Goal: Entertainment & Leisure: Consume media (video, audio)

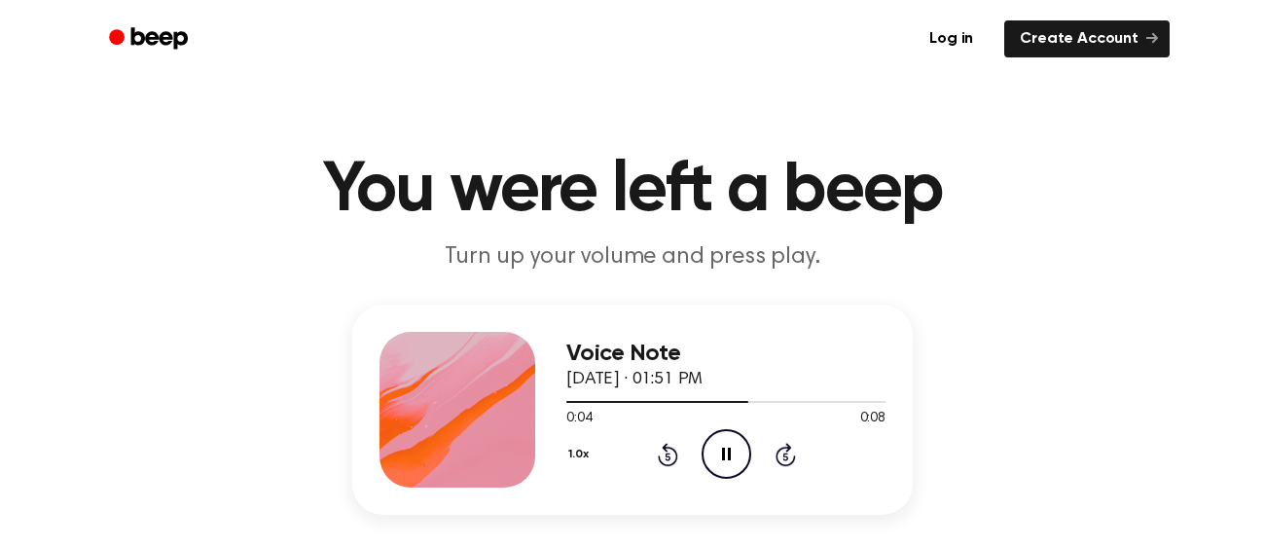
click at [738, 453] on icon "Pause Audio" at bounding box center [727, 454] width 50 height 50
click at [738, 453] on icon "Play Audio" at bounding box center [727, 454] width 50 height 50
click at [670, 453] on icon "Rewind 5 seconds" at bounding box center [667, 454] width 21 height 25
click at [722, 458] on icon at bounding box center [726, 454] width 9 height 13
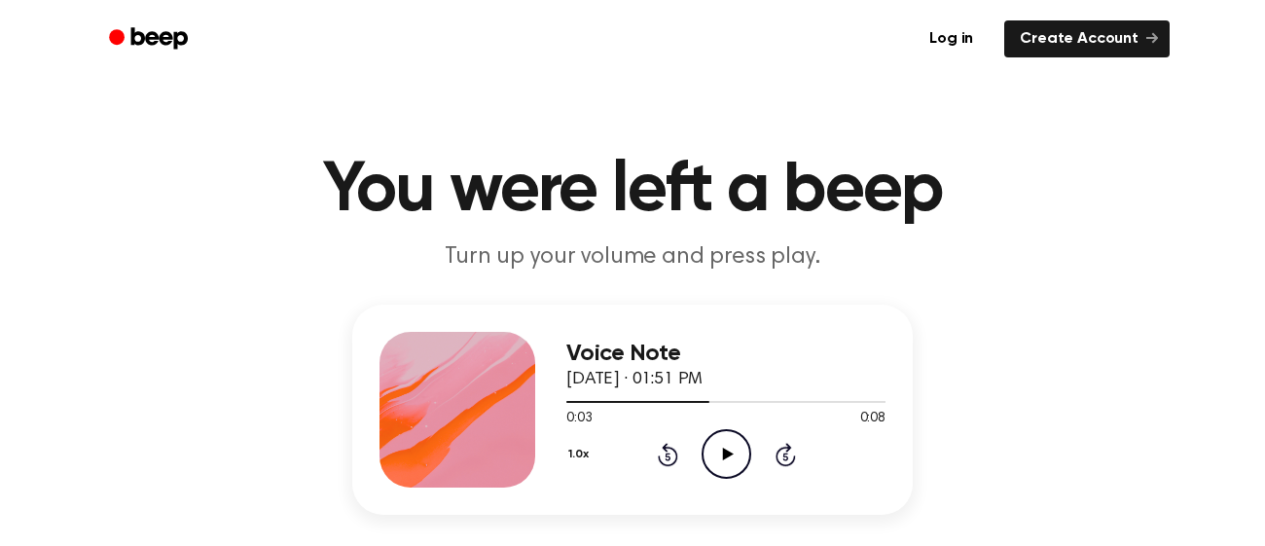
click at [721, 458] on icon "Play Audio" at bounding box center [727, 454] width 50 height 50
click at [722, 458] on icon at bounding box center [726, 454] width 9 height 13
click at [721, 458] on icon "Play Audio" at bounding box center [727, 454] width 50 height 50
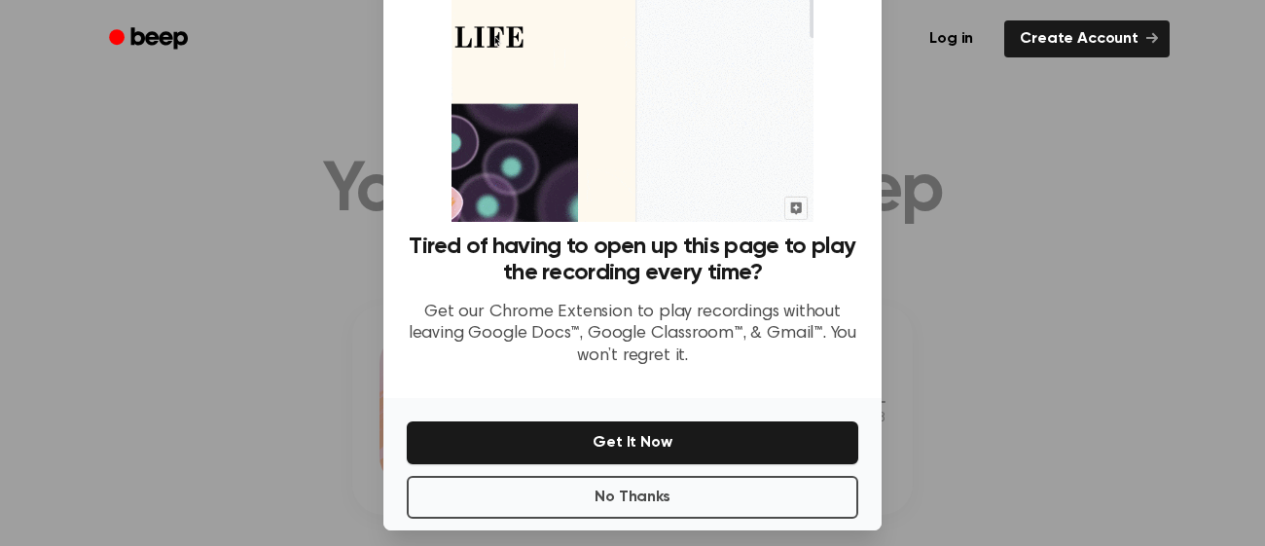
scroll to position [161, 0]
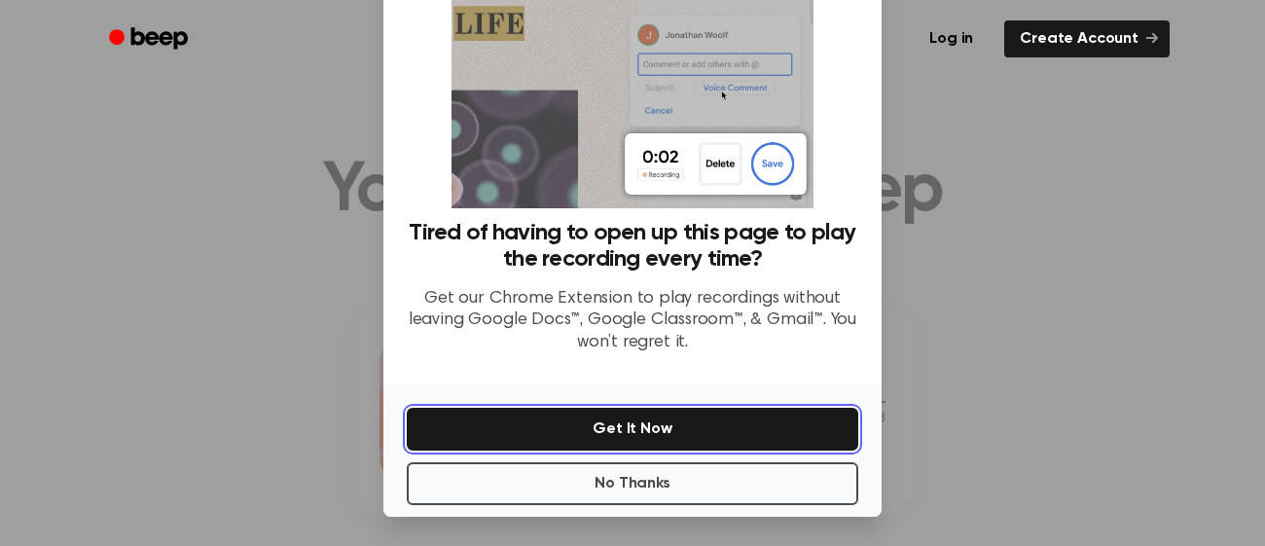
click at [715, 433] on button "Get It Now" at bounding box center [633, 429] width 452 height 43
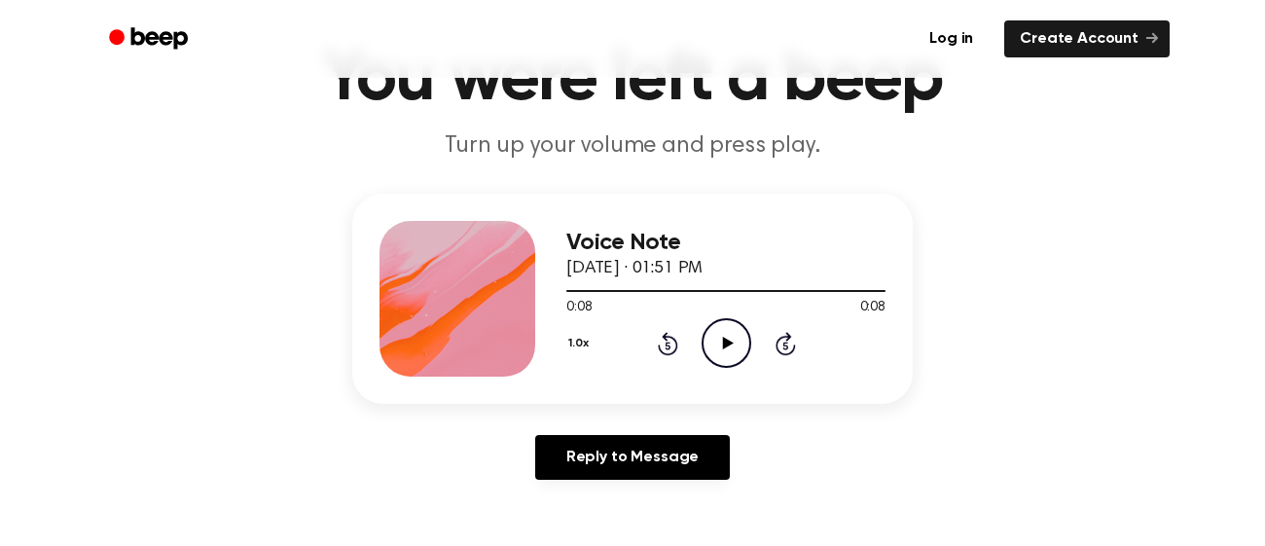
scroll to position [128, 0]
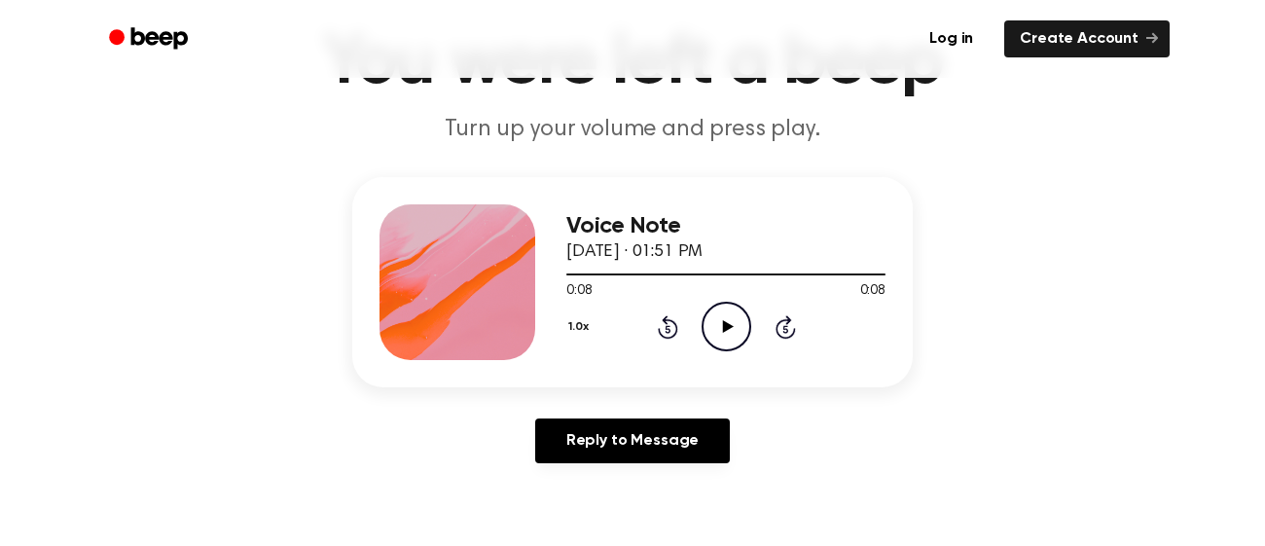
click at [735, 327] on icon "Play Audio" at bounding box center [727, 327] width 50 height 50
click at [735, 327] on icon "Pause Audio" at bounding box center [727, 327] width 50 height 50
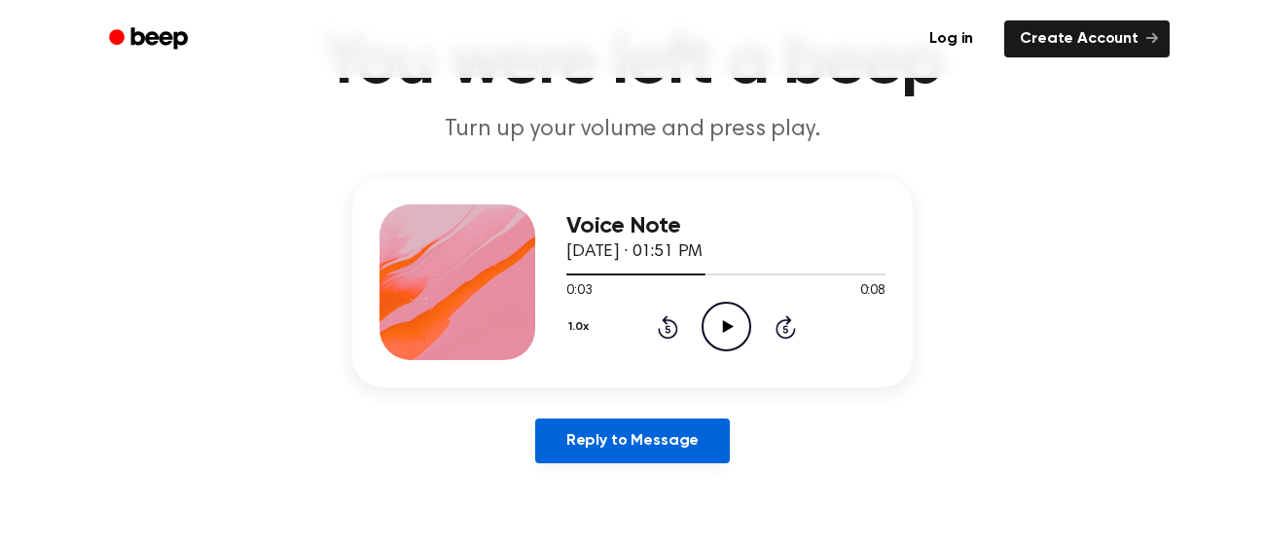
click at [623, 430] on link "Reply to Message" at bounding box center [632, 441] width 195 height 45
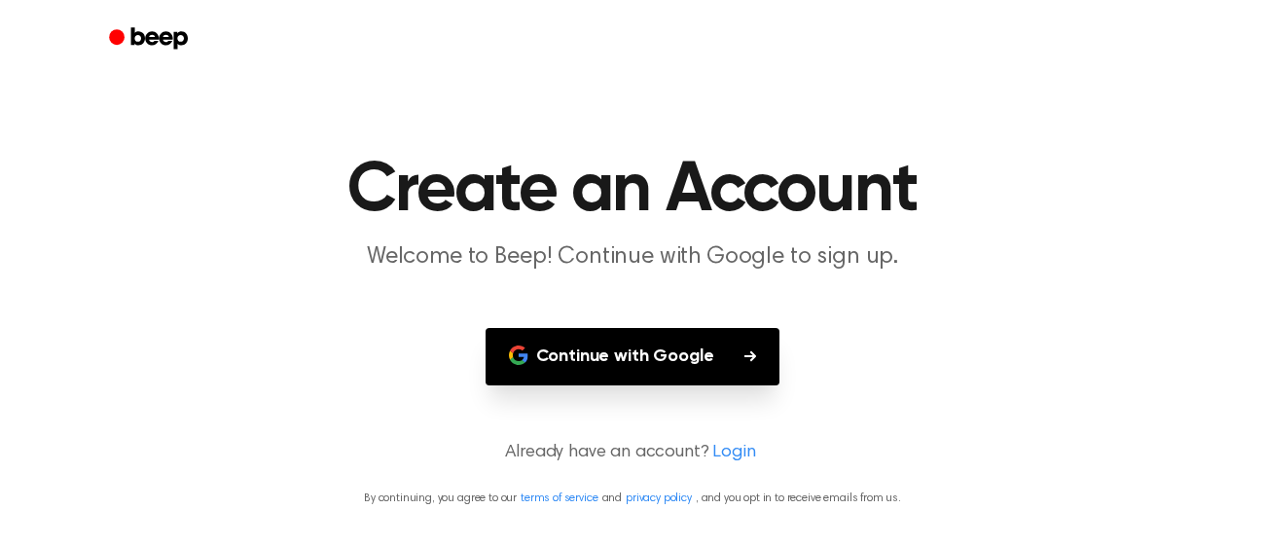
click at [741, 352] on button "Continue with Google" at bounding box center [633, 356] width 295 height 57
click at [727, 457] on link "Login" at bounding box center [734, 453] width 43 height 26
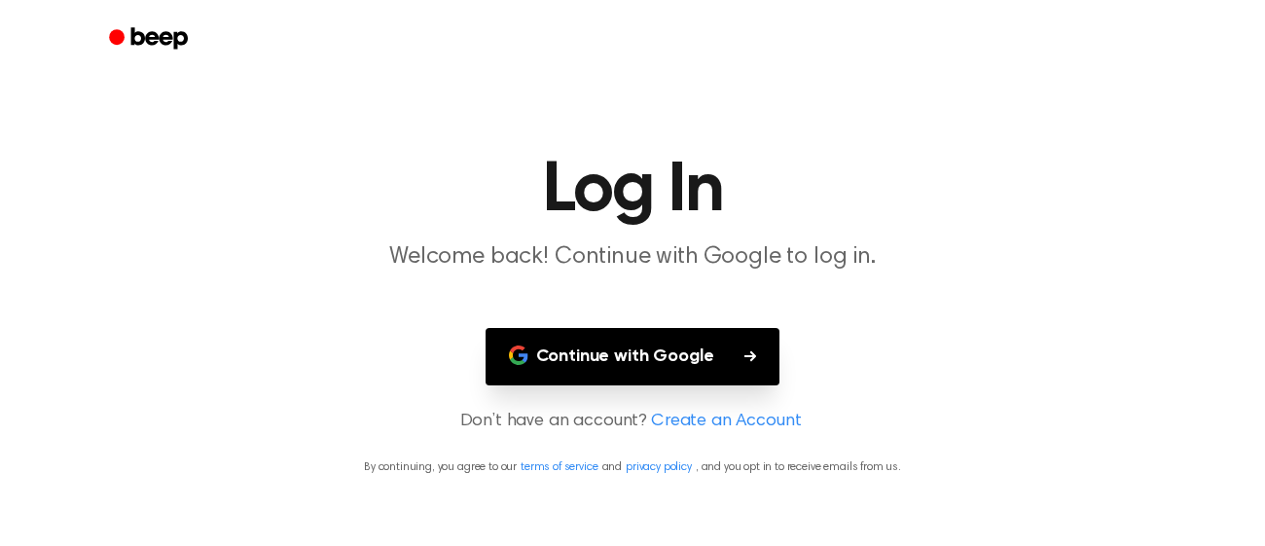
click at [636, 374] on button "Continue with Google" at bounding box center [633, 356] width 295 height 57
click at [699, 417] on link "Create an Account" at bounding box center [726, 422] width 150 height 26
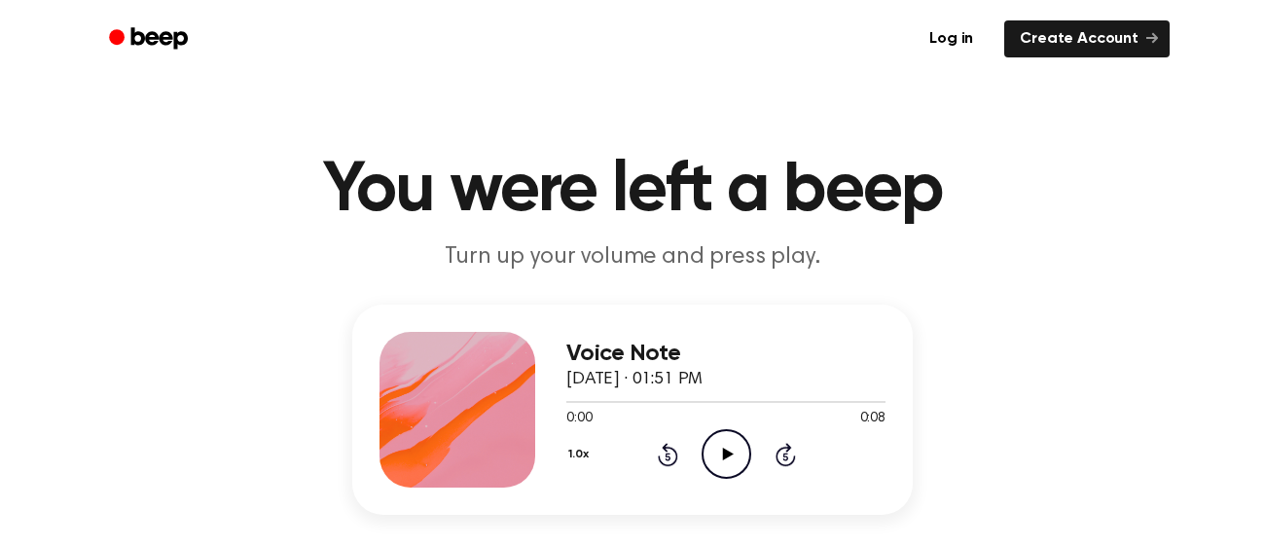
scroll to position [128, 0]
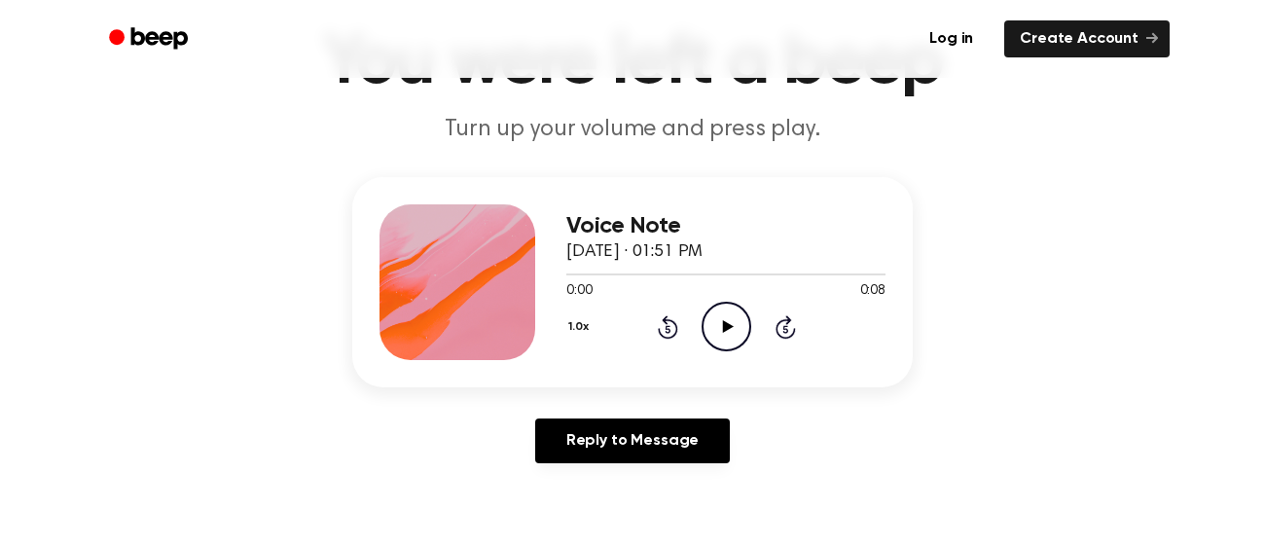
click at [734, 335] on icon "Play Audio" at bounding box center [727, 327] width 50 height 50
click at [734, 335] on icon "Pause Audio" at bounding box center [727, 327] width 50 height 50
click at [734, 335] on icon "Play Audio" at bounding box center [727, 327] width 50 height 50
click at [734, 335] on icon "Pause Audio" at bounding box center [727, 327] width 50 height 50
click at [734, 335] on icon "Play Audio" at bounding box center [727, 327] width 50 height 50
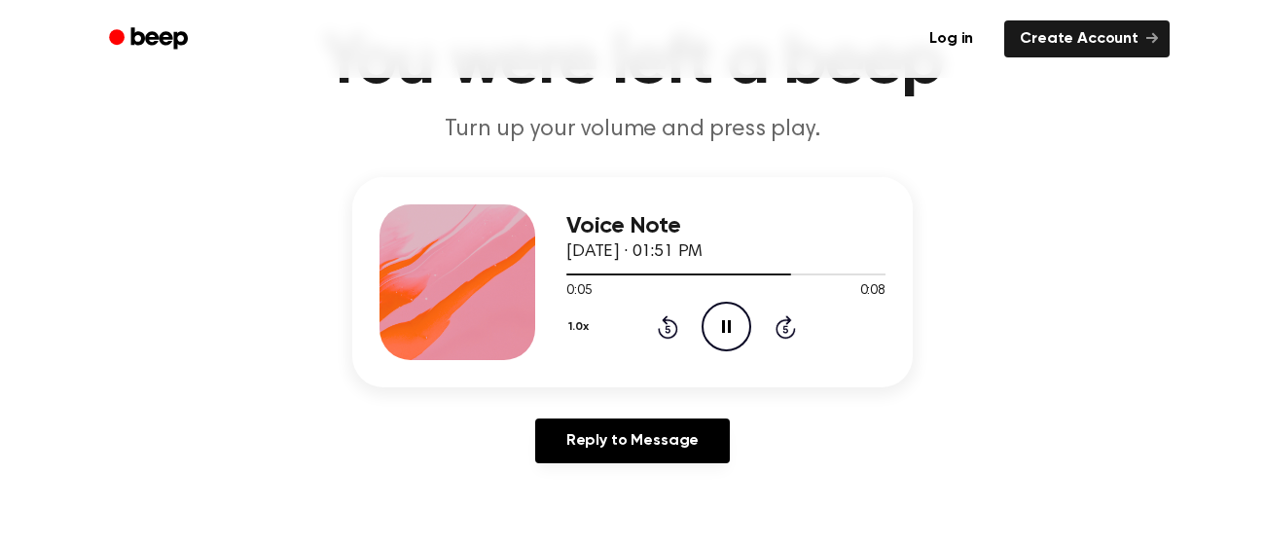
click at [675, 328] on icon at bounding box center [668, 326] width 20 height 23
click at [712, 331] on icon "Pause Audio" at bounding box center [727, 327] width 50 height 50
click at [657, 324] on icon "Rewind 5 seconds" at bounding box center [667, 326] width 21 height 25
click at [731, 328] on icon "Play Audio" at bounding box center [727, 327] width 50 height 50
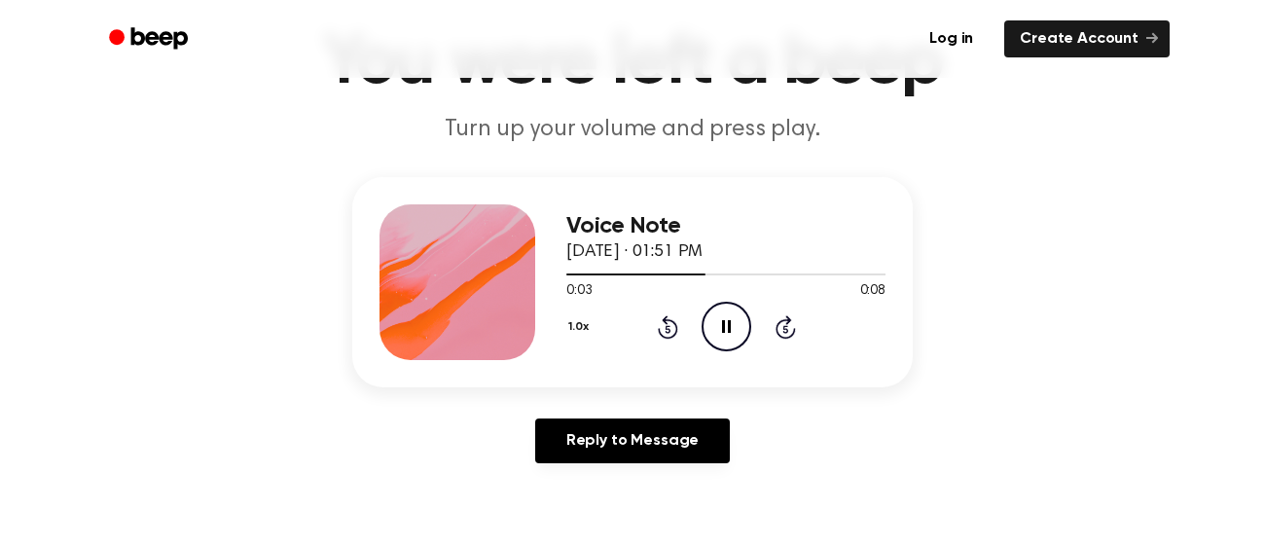
click at [731, 328] on icon "Pause Audio" at bounding box center [727, 327] width 50 height 50
click at [727, 331] on icon "Play Audio" at bounding box center [727, 327] width 50 height 50
click at [727, 331] on icon at bounding box center [726, 326] width 9 height 13
click at [715, 335] on icon "Play Audio" at bounding box center [727, 327] width 50 height 50
click at [669, 320] on icon at bounding box center [668, 326] width 20 height 23
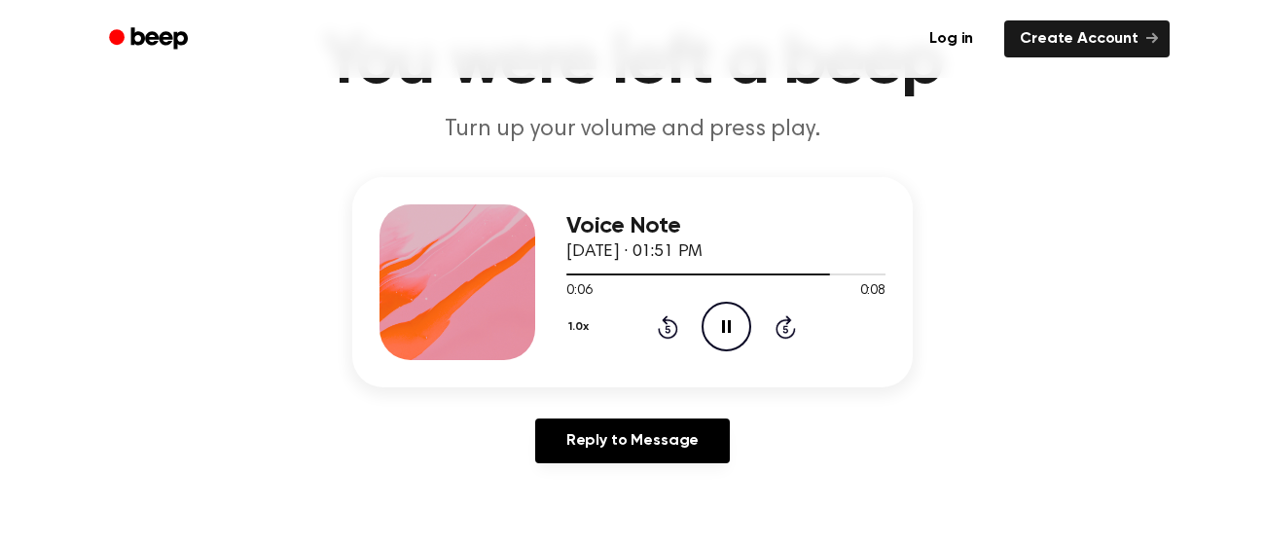
click at [721, 329] on icon "Pause Audio" at bounding box center [727, 327] width 50 height 50
click at [710, 331] on icon "Play Audio" at bounding box center [727, 327] width 50 height 50
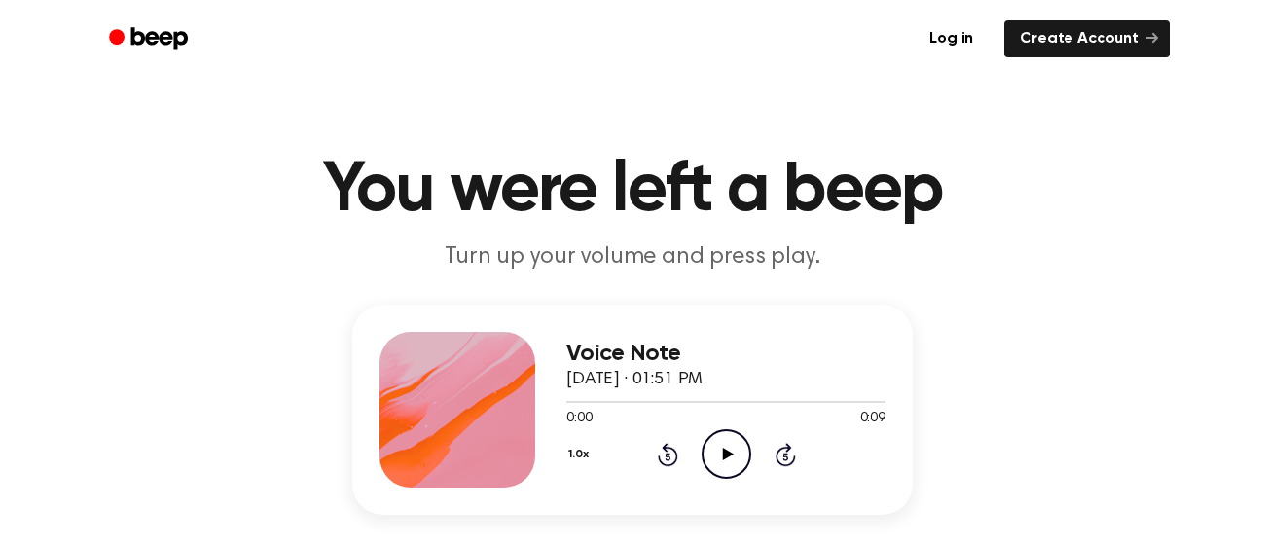
click at [718, 454] on icon "Play Audio" at bounding box center [727, 454] width 50 height 50
click at [727, 452] on icon "Pause Audio" at bounding box center [727, 454] width 50 height 50
click at [728, 441] on icon "Play Audio" at bounding box center [727, 454] width 50 height 50
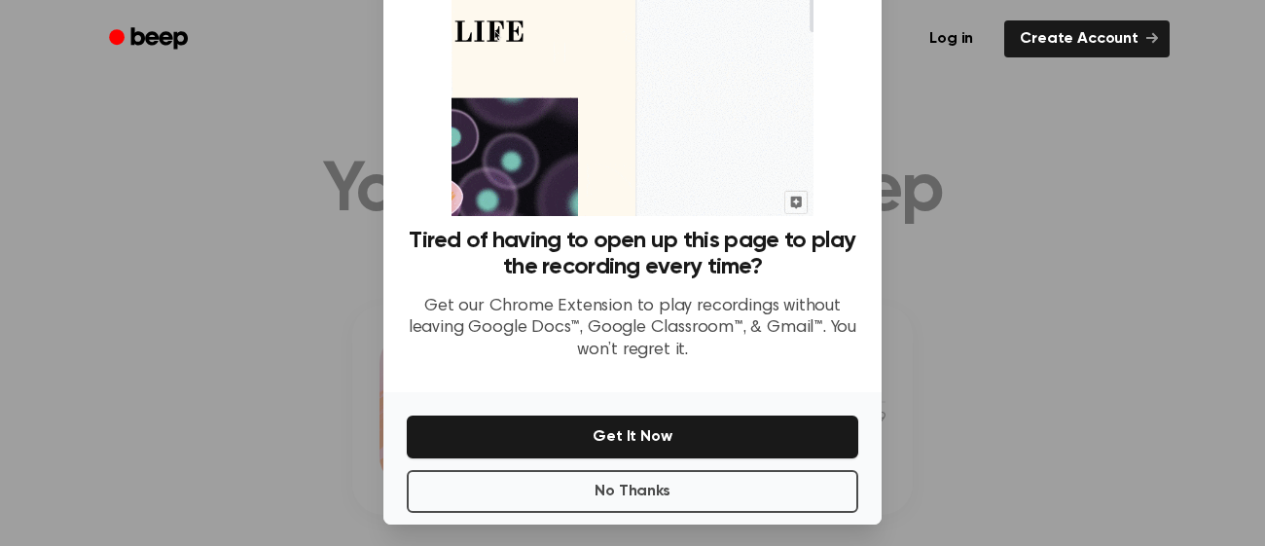
scroll to position [161, 0]
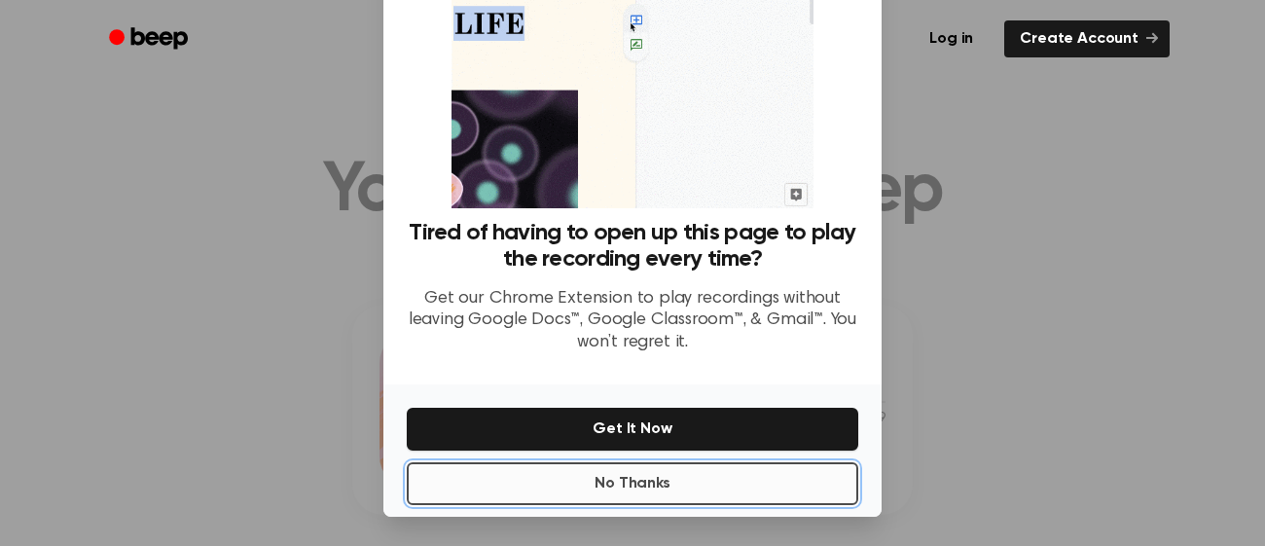
click at [777, 475] on button "No Thanks" at bounding box center [633, 483] width 452 height 43
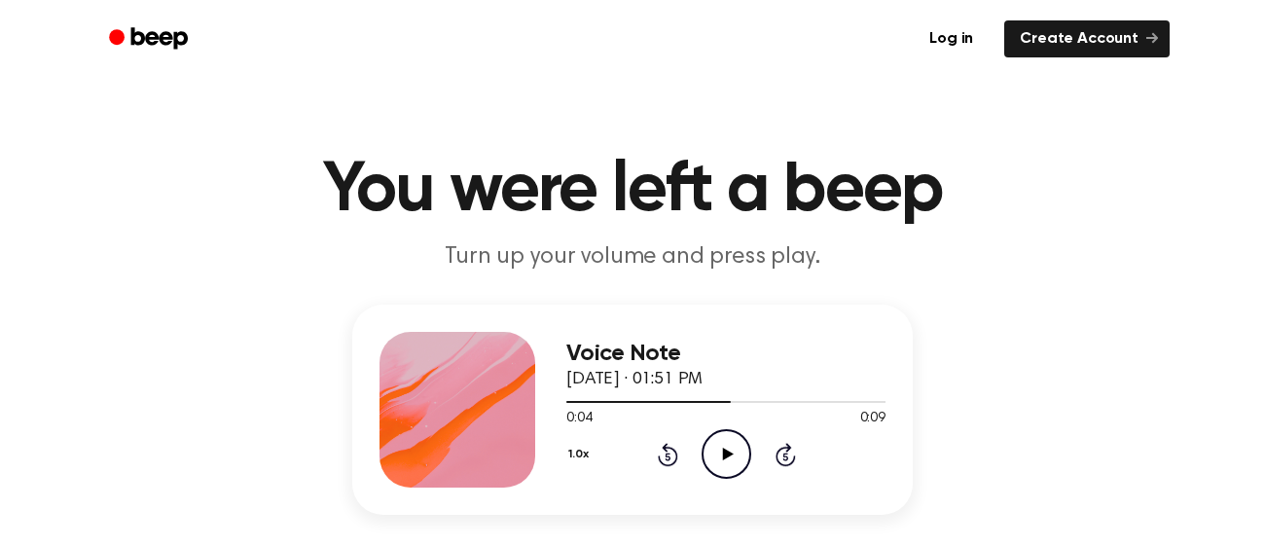
click at [720, 457] on icon "Play Audio" at bounding box center [727, 454] width 50 height 50
click at [661, 450] on icon "Rewind 5 seconds" at bounding box center [667, 454] width 21 height 25
click at [716, 457] on icon "Pause Audio" at bounding box center [727, 454] width 50 height 50
click at [724, 470] on icon "Play Audio" at bounding box center [727, 454] width 50 height 50
click at [670, 460] on icon "Rewind 5 seconds" at bounding box center [667, 454] width 21 height 25
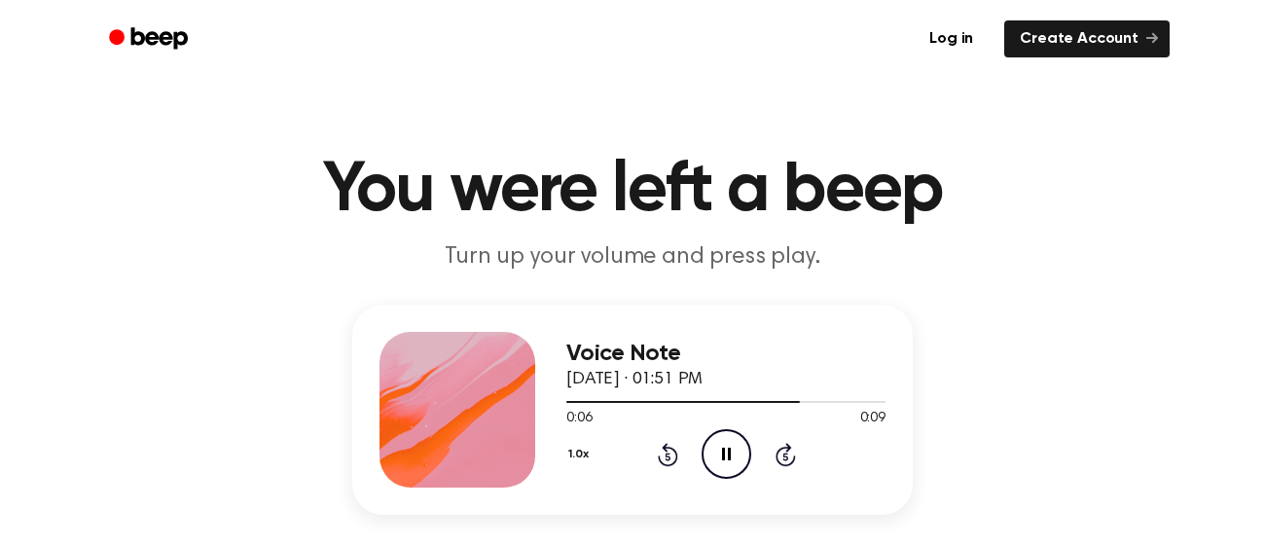
click at [725, 453] on icon "Pause Audio" at bounding box center [727, 454] width 50 height 50
click at [661, 454] on icon "Rewind 5 seconds" at bounding box center [667, 454] width 21 height 25
click at [717, 461] on icon "Play Audio" at bounding box center [727, 454] width 50 height 50
click at [717, 461] on icon "Pause Audio" at bounding box center [727, 454] width 50 height 50
click at [717, 461] on icon "Play Audio" at bounding box center [727, 454] width 50 height 50
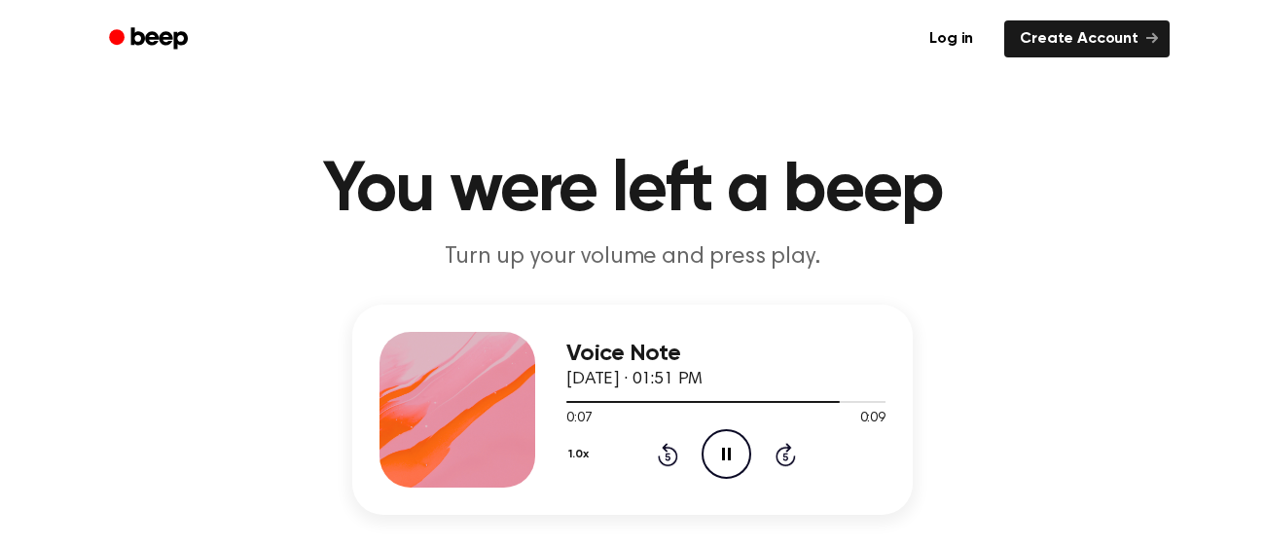
click at [717, 461] on icon "Pause Audio" at bounding box center [727, 454] width 50 height 50
click at [730, 455] on icon at bounding box center [727, 454] width 11 height 13
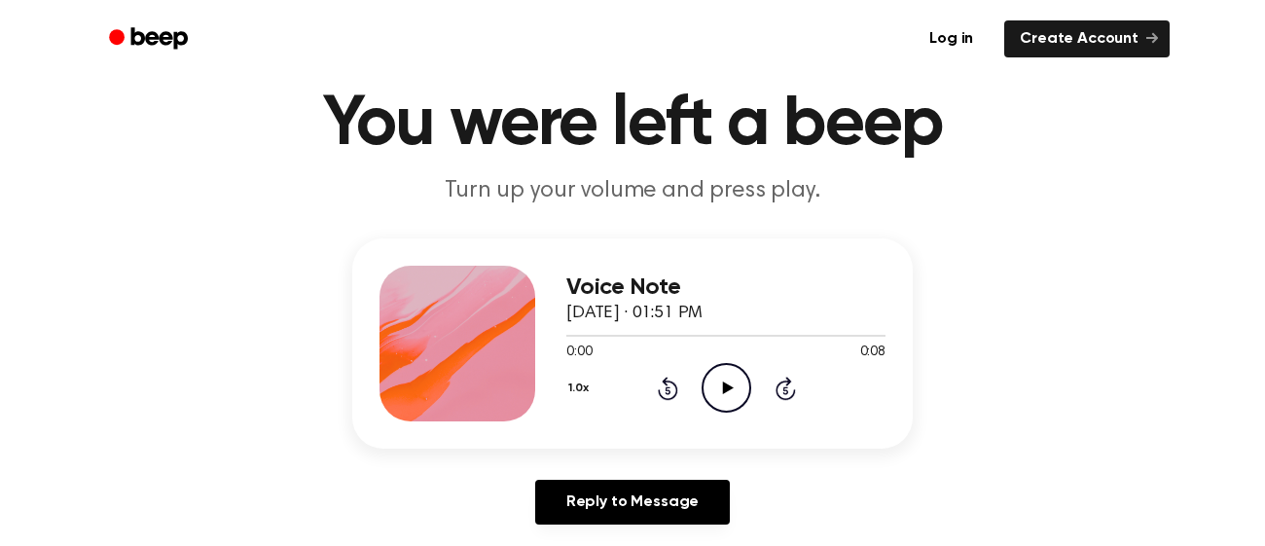
scroll to position [67, 0]
click at [719, 381] on icon "Play Audio" at bounding box center [727, 387] width 50 height 50
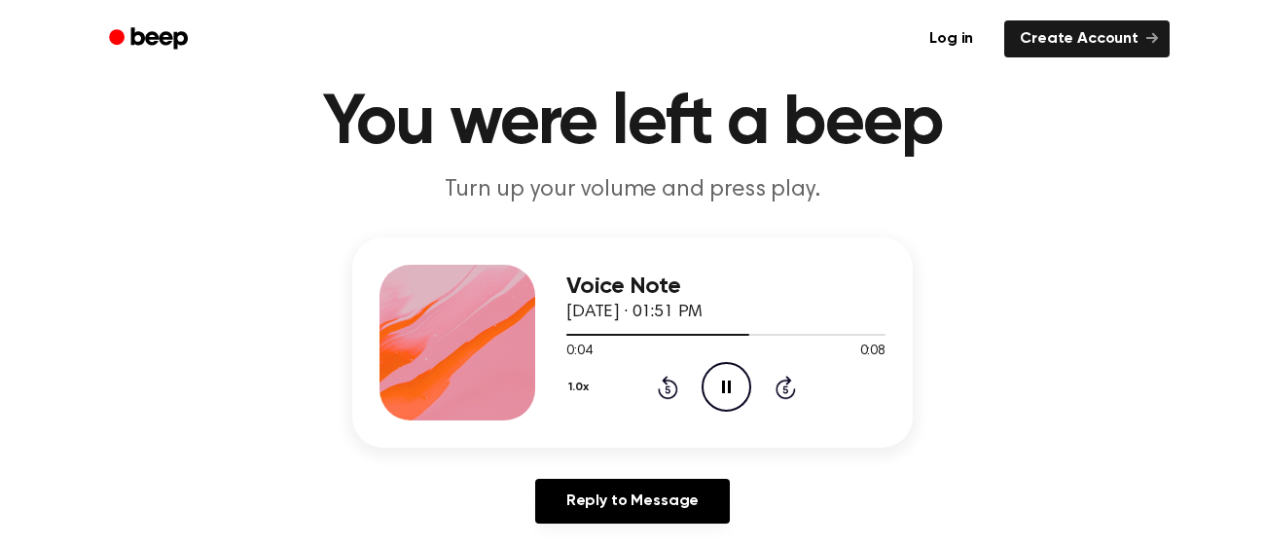
click at [725, 383] on icon "Pause Audio" at bounding box center [727, 387] width 50 height 50
click at [657, 394] on icon "Rewind 5 seconds" at bounding box center [667, 387] width 21 height 25
click at [703, 382] on circle at bounding box center [727, 387] width 48 height 48
click at [728, 381] on icon at bounding box center [726, 387] width 9 height 13
click at [713, 380] on icon "Play Audio" at bounding box center [727, 387] width 50 height 50
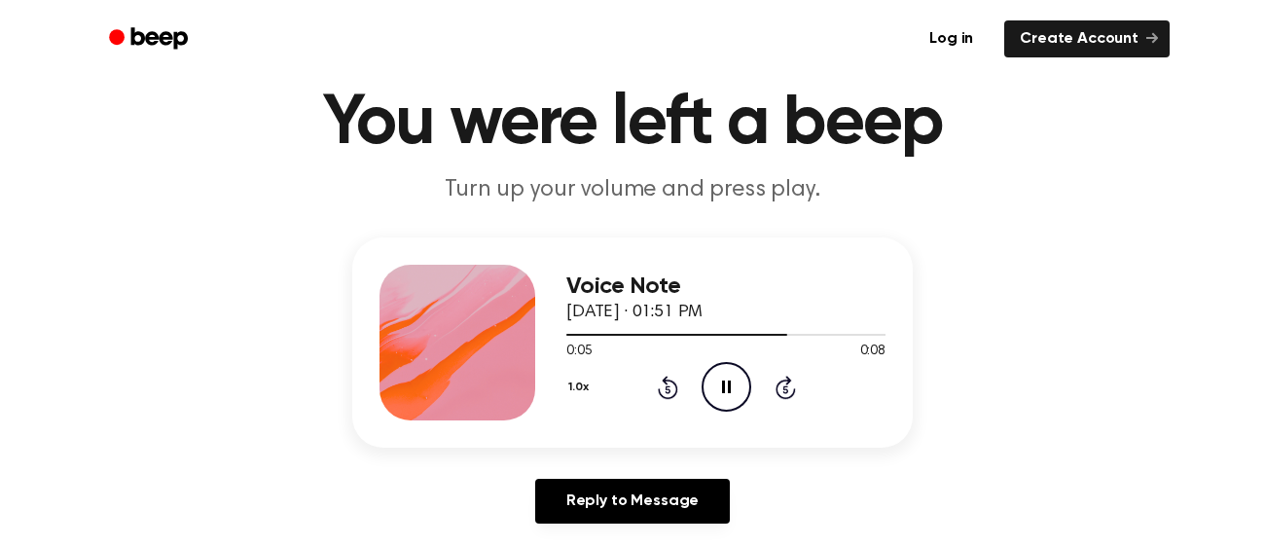
click at [713, 380] on icon "Pause Audio" at bounding box center [727, 387] width 50 height 50
click at [674, 387] on icon "Rewind 5 seconds" at bounding box center [667, 387] width 21 height 25
click at [712, 386] on icon "Play Audio" at bounding box center [727, 387] width 50 height 50
click at [727, 381] on icon at bounding box center [726, 387] width 9 height 13
click at [726, 388] on icon at bounding box center [727, 387] width 11 height 13
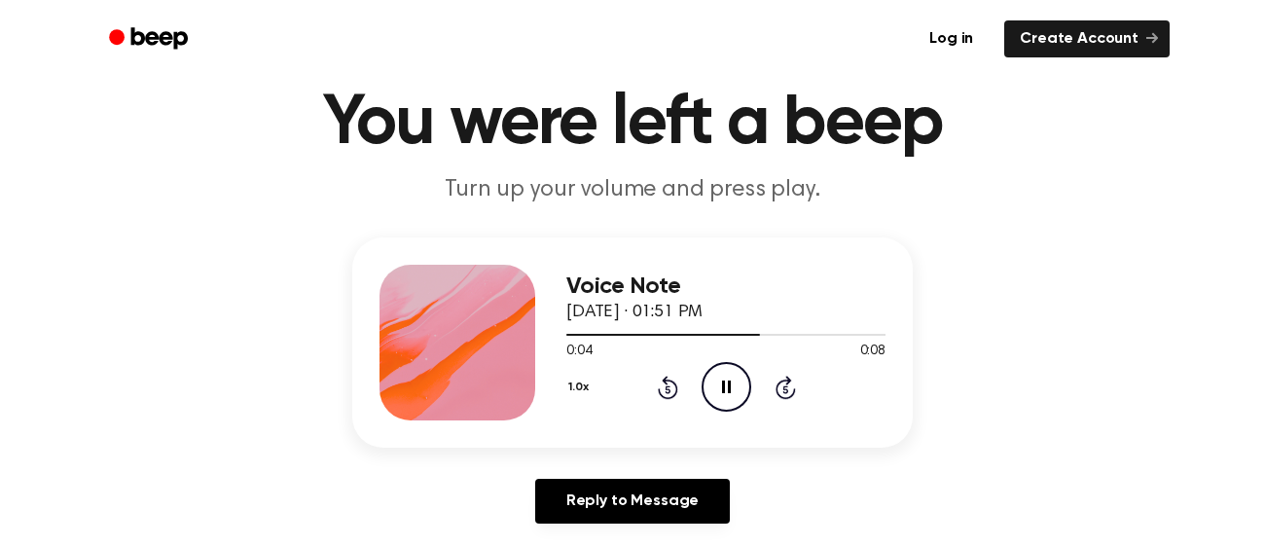
click at [663, 385] on icon "Rewind 5 seconds" at bounding box center [667, 387] width 21 height 25
click at [722, 387] on icon at bounding box center [726, 387] width 9 height 13
click at [711, 370] on icon "Play Audio" at bounding box center [727, 387] width 50 height 50
click at [669, 384] on icon "Rewind 5 seconds" at bounding box center [667, 387] width 21 height 25
click at [723, 387] on icon at bounding box center [726, 387] width 9 height 13
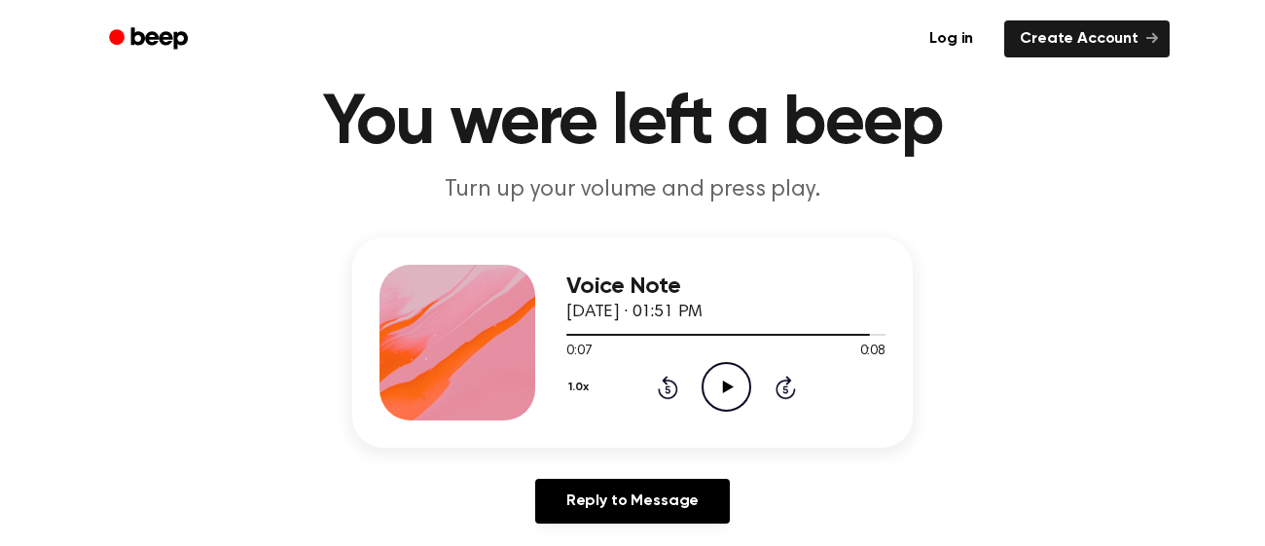
click at [709, 383] on icon "Play Audio" at bounding box center [727, 387] width 50 height 50
click at [673, 385] on icon "Rewind 5 seconds" at bounding box center [667, 387] width 21 height 25
click at [727, 385] on icon "Pause Audio" at bounding box center [727, 387] width 50 height 50
click at [666, 385] on icon at bounding box center [667, 389] width 5 height 8
click at [715, 380] on icon "Play Audio" at bounding box center [727, 387] width 50 height 50
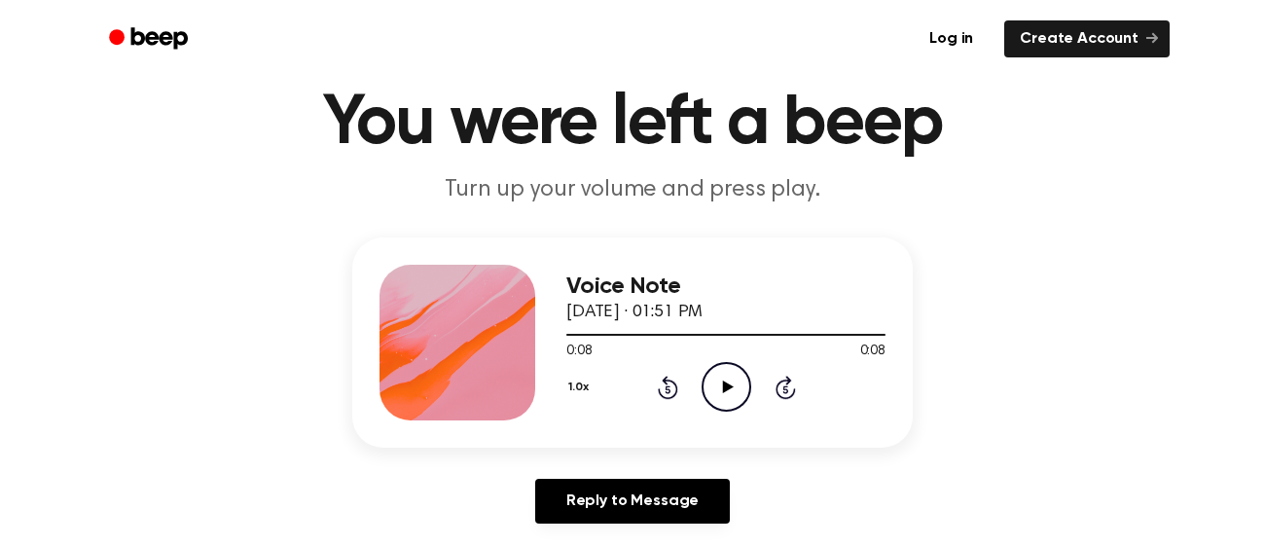
click at [674, 385] on icon at bounding box center [668, 387] width 20 height 23
click at [704, 388] on icon "Play Audio" at bounding box center [727, 387] width 50 height 50
click at [660, 377] on icon "Rewind 5 seconds" at bounding box center [667, 387] width 21 height 25
click at [710, 386] on icon "Play Audio" at bounding box center [727, 387] width 50 height 50
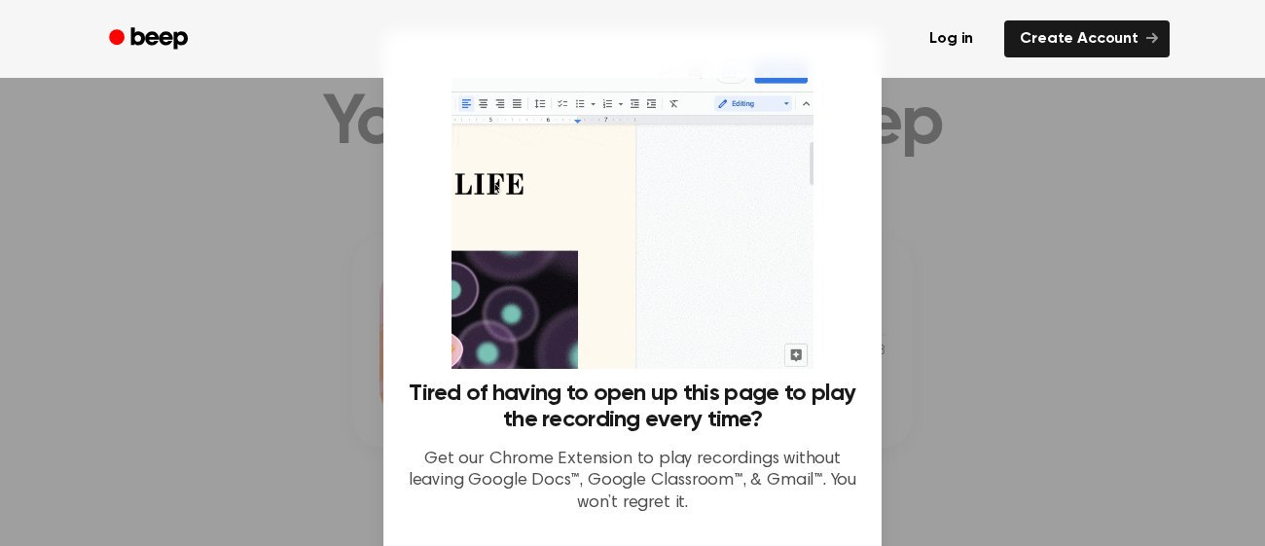
scroll to position [161, 0]
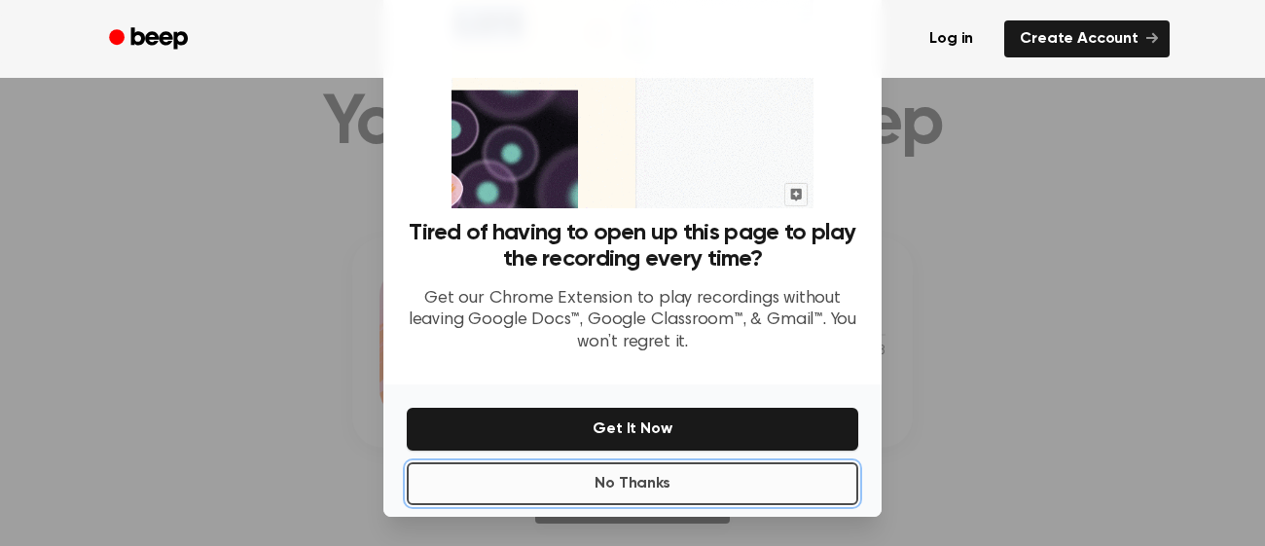
click at [737, 486] on button "No Thanks" at bounding box center [633, 483] width 452 height 43
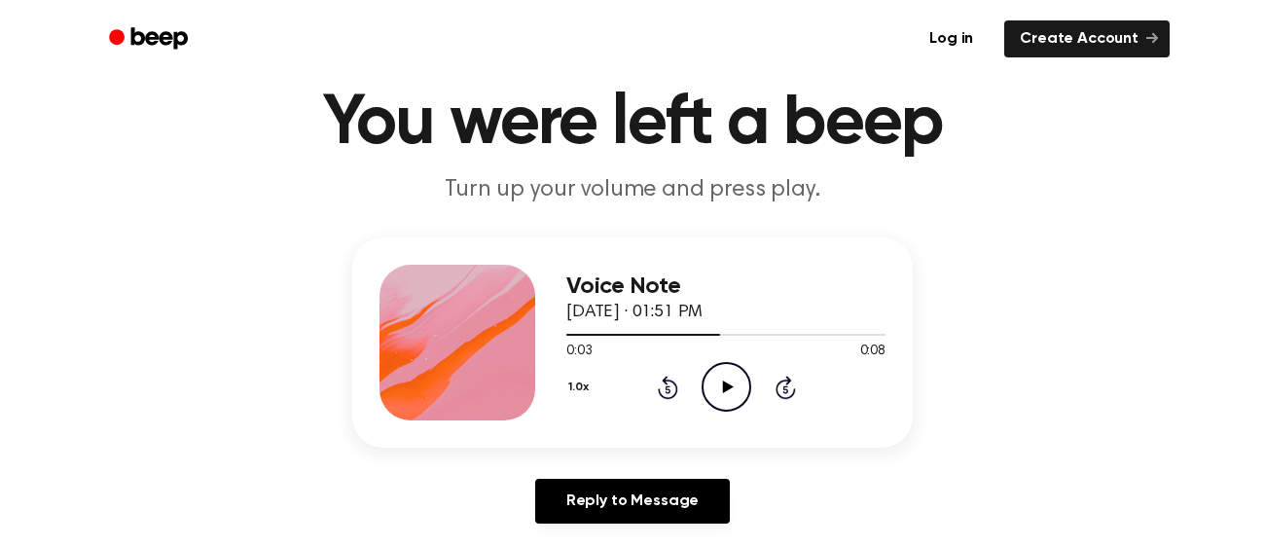
click at [717, 376] on icon "Play Audio" at bounding box center [727, 387] width 50 height 50
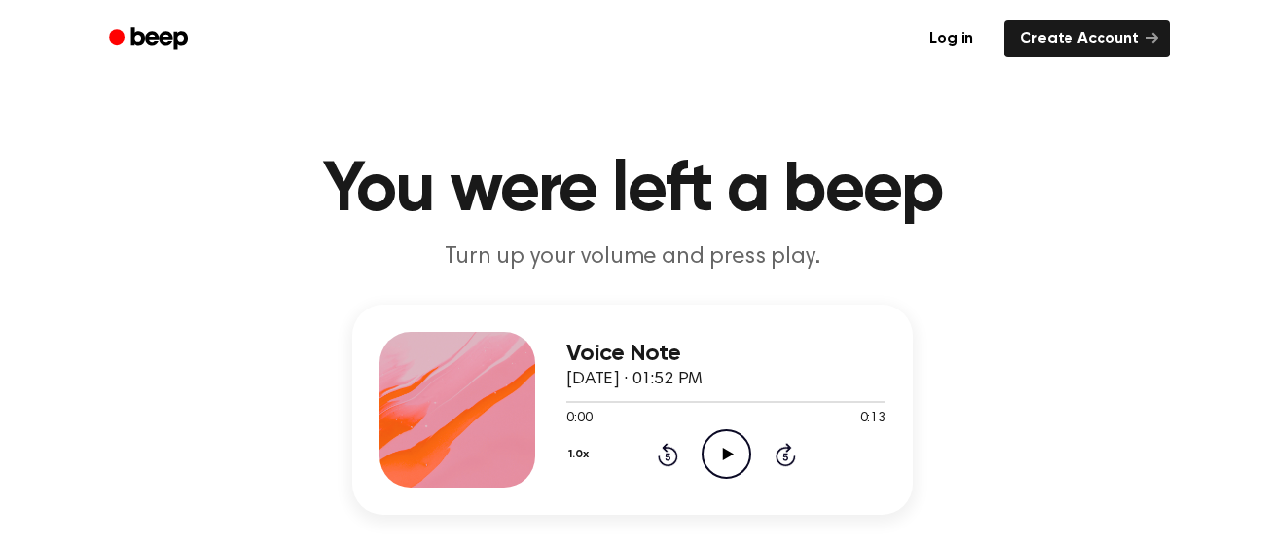
click at [723, 460] on icon "Play Audio" at bounding box center [727, 454] width 50 height 50
click at [723, 460] on icon at bounding box center [726, 454] width 9 height 13
click at [714, 453] on icon "Play Audio" at bounding box center [727, 454] width 50 height 50
click at [666, 452] on icon at bounding box center [668, 454] width 20 height 23
click at [718, 460] on icon "Pause Audio" at bounding box center [727, 454] width 50 height 50
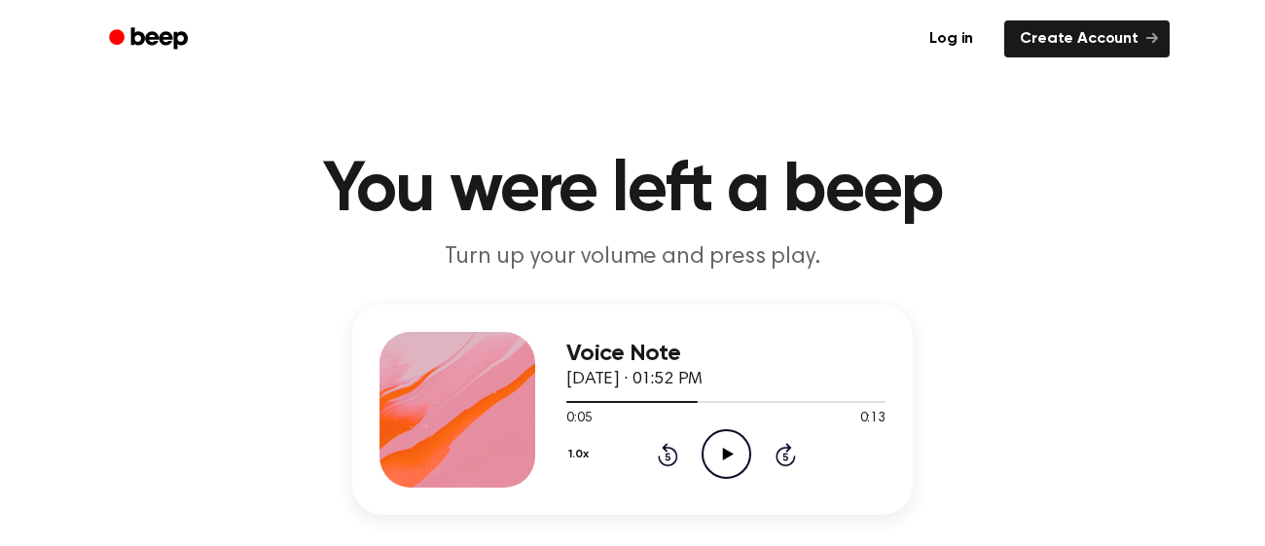
click at [720, 464] on icon "Play Audio" at bounding box center [727, 454] width 50 height 50
click at [667, 453] on icon "Rewind 5 seconds" at bounding box center [667, 454] width 21 height 25
click at [731, 460] on icon "Pause Audio" at bounding box center [727, 454] width 50 height 50
click at [727, 462] on icon "Play Audio" at bounding box center [727, 454] width 50 height 50
click at [715, 455] on icon "Pause Audio" at bounding box center [727, 454] width 50 height 50
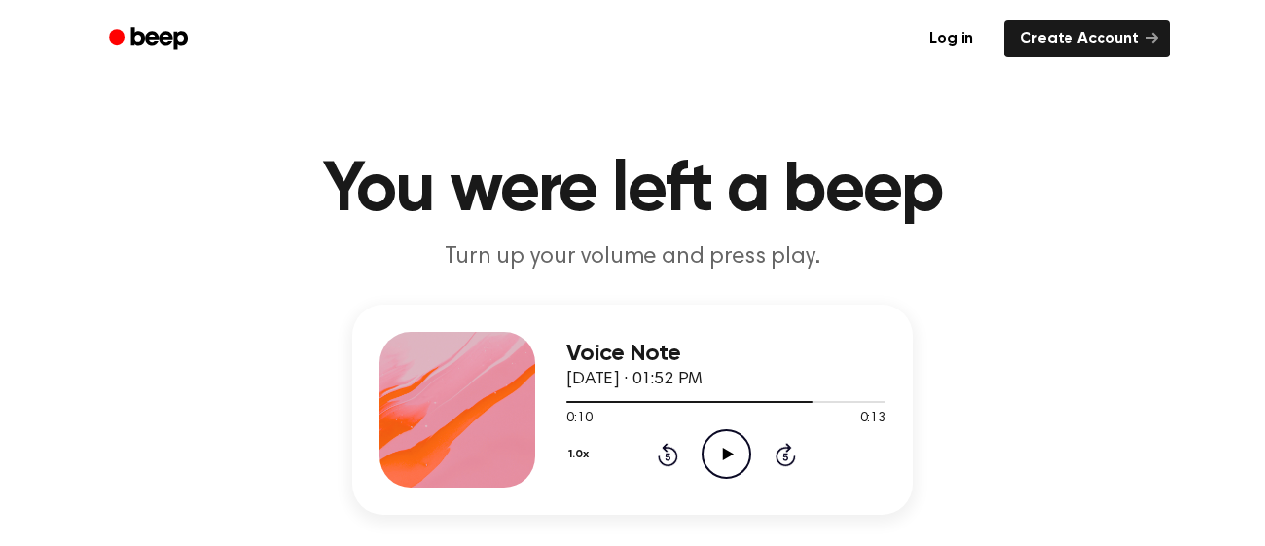
click at [733, 443] on icon "Play Audio" at bounding box center [727, 454] width 50 height 50
click at [733, 443] on icon "Pause Audio" at bounding box center [727, 454] width 50 height 50
click at [726, 462] on icon "Play Audio" at bounding box center [727, 454] width 50 height 50
click at [726, 462] on icon "Pause Audio" at bounding box center [727, 454] width 50 height 50
click at [729, 465] on icon "Play Audio" at bounding box center [727, 454] width 50 height 50
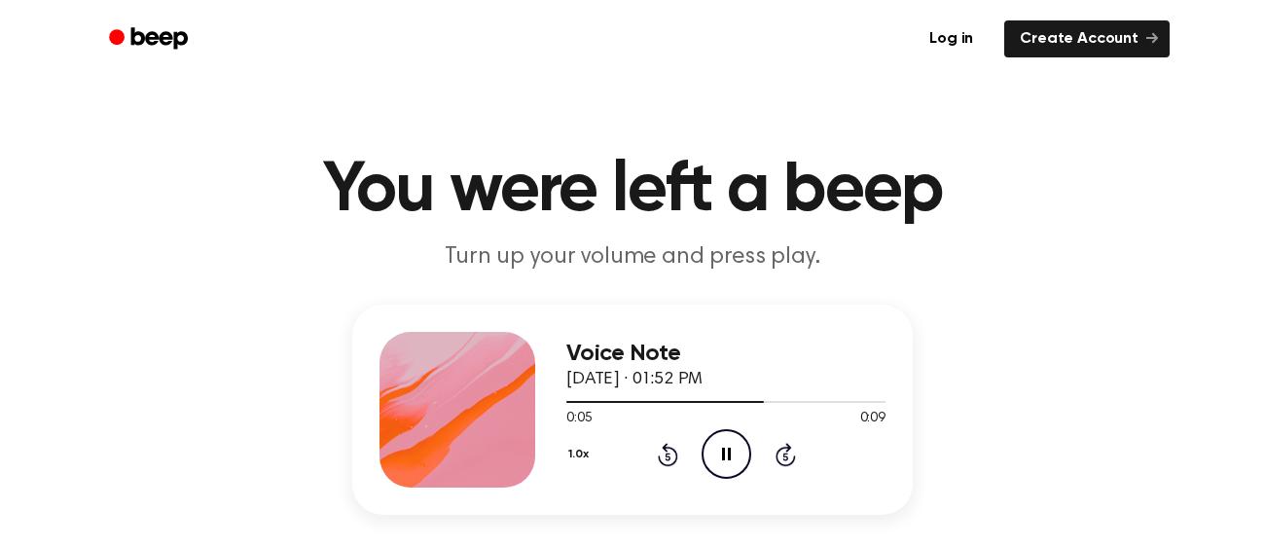
click at [729, 465] on icon "Pause Audio" at bounding box center [727, 454] width 50 height 50
click at [732, 437] on icon "Play Audio" at bounding box center [727, 454] width 50 height 50
click at [714, 471] on icon "Play Audio" at bounding box center [727, 454] width 50 height 50
click at [714, 471] on icon "Pause Audio" at bounding box center [727, 454] width 50 height 50
click at [717, 458] on icon "Play Audio" at bounding box center [727, 454] width 50 height 50
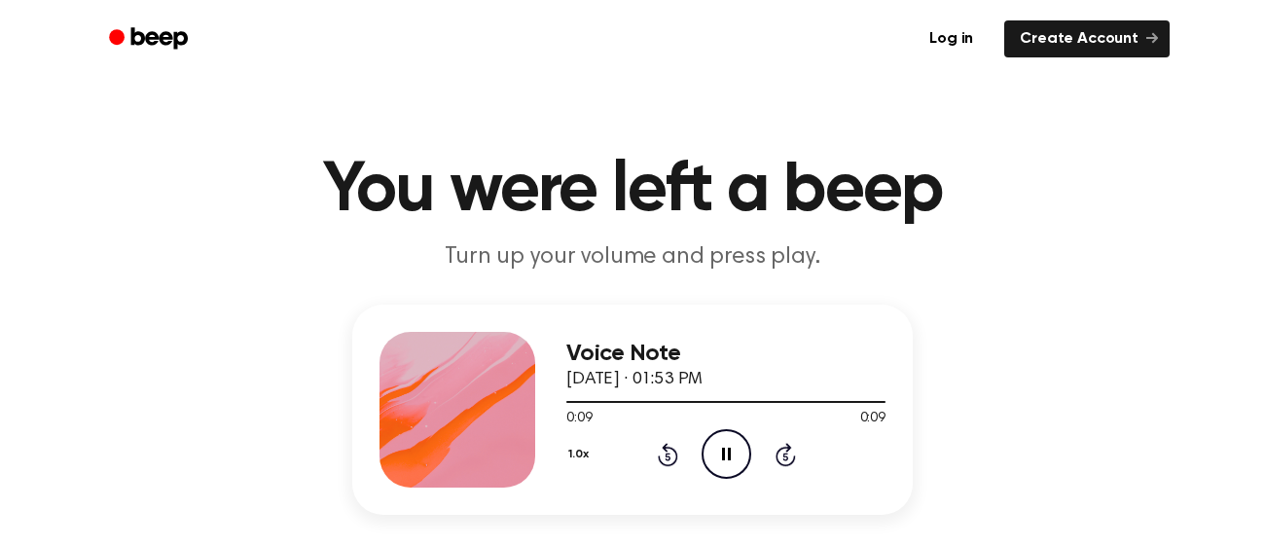
click at [667, 450] on icon "Rewind 5 seconds" at bounding box center [667, 454] width 21 height 25
click at [672, 458] on icon "Rewind 5 seconds" at bounding box center [667, 454] width 21 height 25
click at [723, 461] on icon "Pause Audio" at bounding box center [727, 454] width 50 height 50
click at [717, 463] on icon "Play Audio" at bounding box center [727, 454] width 50 height 50
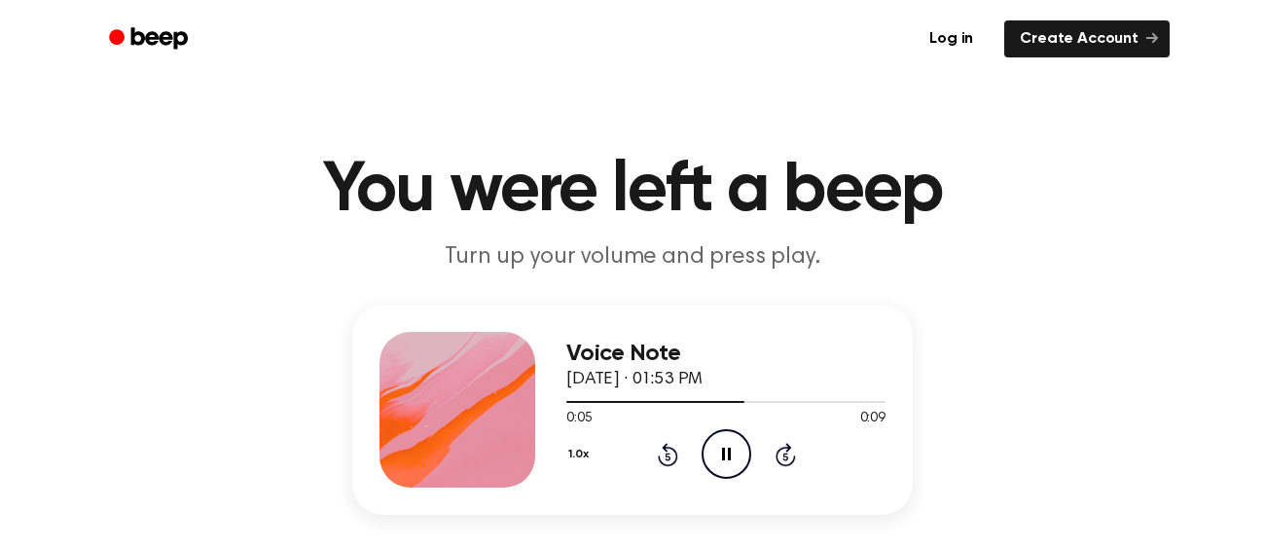
click at [677, 457] on icon at bounding box center [668, 454] width 20 height 23
click at [716, 440] on icon "Play Audio" at bounding box center [727, 454] width 50 height 50
click at [671, 455] on icon "Rewind 5 seconds" at bounding box center [667, 454] width 21 height 25
click at [715, 454] on icon "Play Audio" at bounding box center [727, 454] width 50 height 50
click at [715, 454] on icon "Pause Audio" at bounding box center [727, 454] width 50 height 50
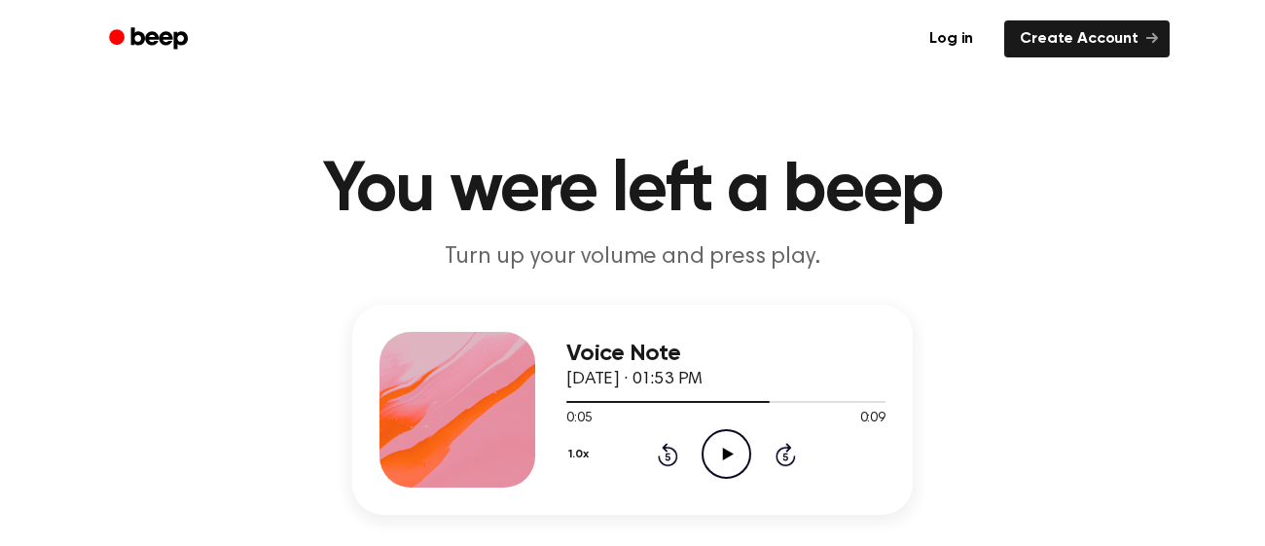
click at [715, 454] on icon "Play Audio" at bounding box center [727, 454] width 50 height 50
click at [656, 437] on div "1.0x Rewind 5 seconds Play Audio Skip 5 seconds" at bounding box center [726, 454] width 319 height 50
click at [663, 455] on icon "Rewind 5 seconds" at bounding box center [667, 454] width 21 height 25
click at [710, 441] on icon "Play Audio" at bounding box center [727, 454] width 50 height 50
click at [708, 440] on circle at bounding box center [727, 454] width 48 height 48
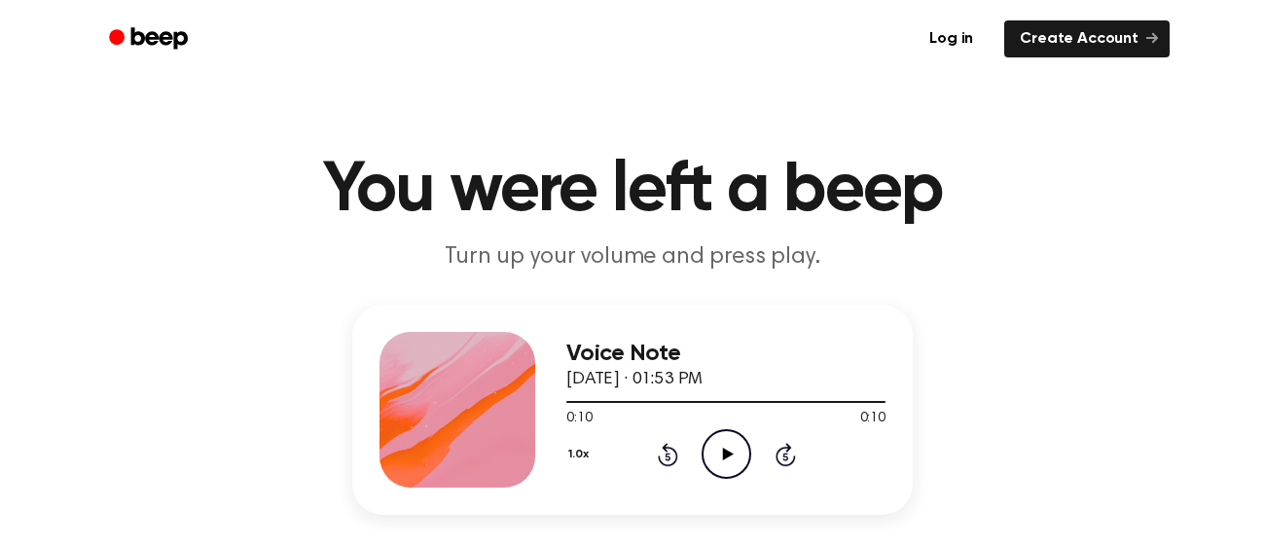
click at [670, 463] on icon at bounding box center [668, 454] width 20 height 23
click at [702, 458] on icon "Play Audio" at bounding box center [727, 454] width 50 height 50
click at [669, 455] on icon "Rewind 5 seconds" at bounding box center [667, 454] width 21 height 25
click at [672, 446] on icon "Rewind 5 seconds" at bounding box center [667, 454] width 21 height 25
click at [668, 458] on icon "Rewind 5 seconds" at bounding box center [667, 454] width 21 height 25
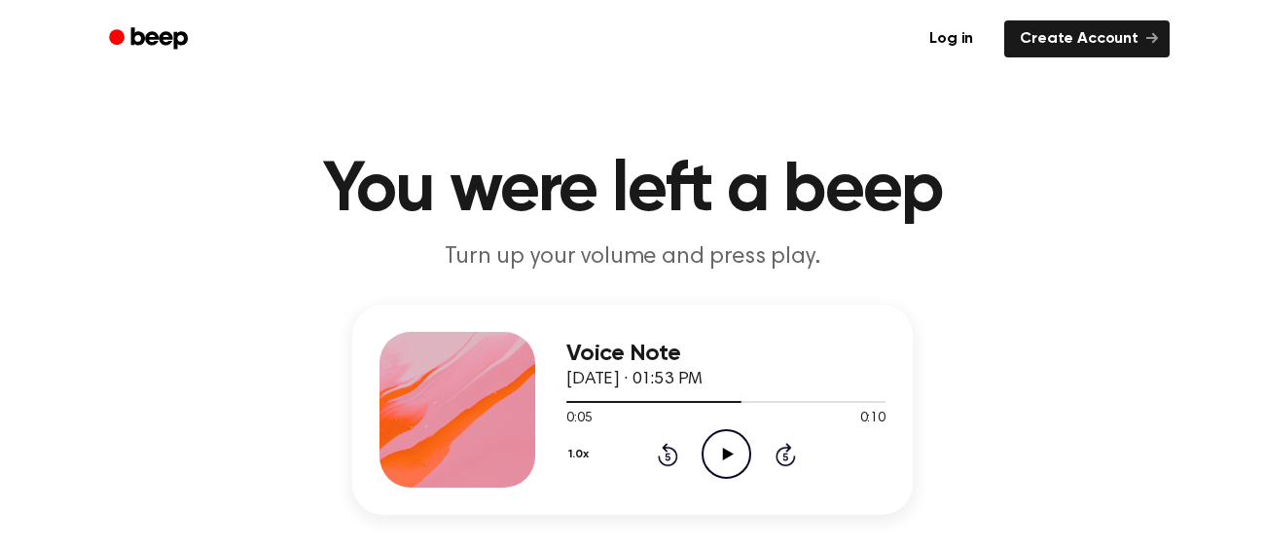
click at [747, 452] on icon "Play Audio" at bounding box center [727, 454] width 50 height 50
click at [742, 457] on icon "Pause Audio" at bounding box center [727, 454] width 50 height 50
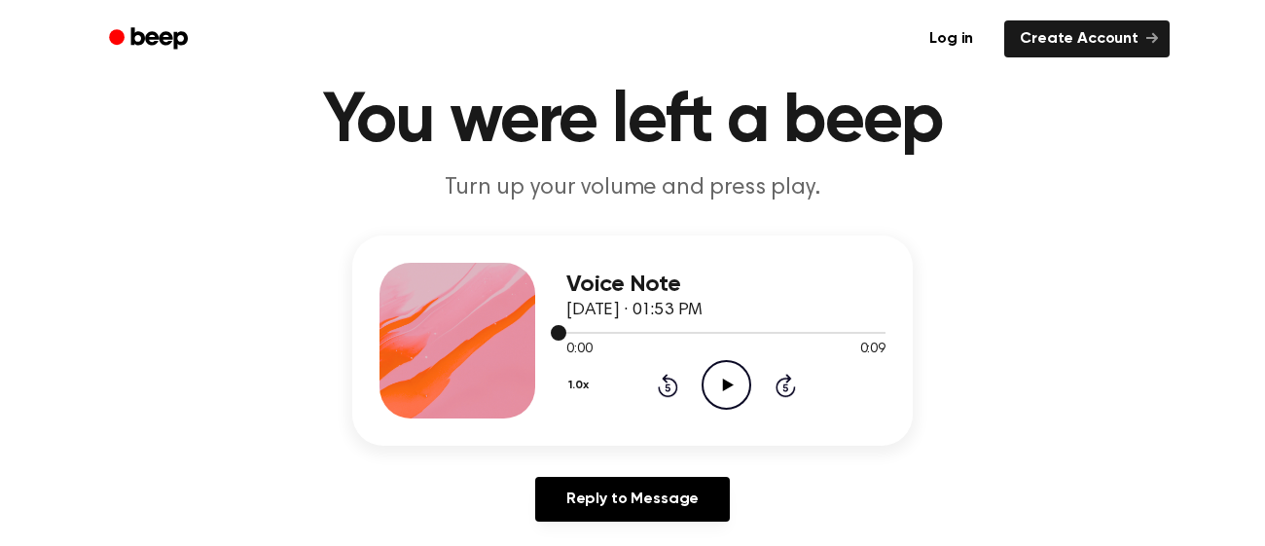
scroll to position [73, 0]
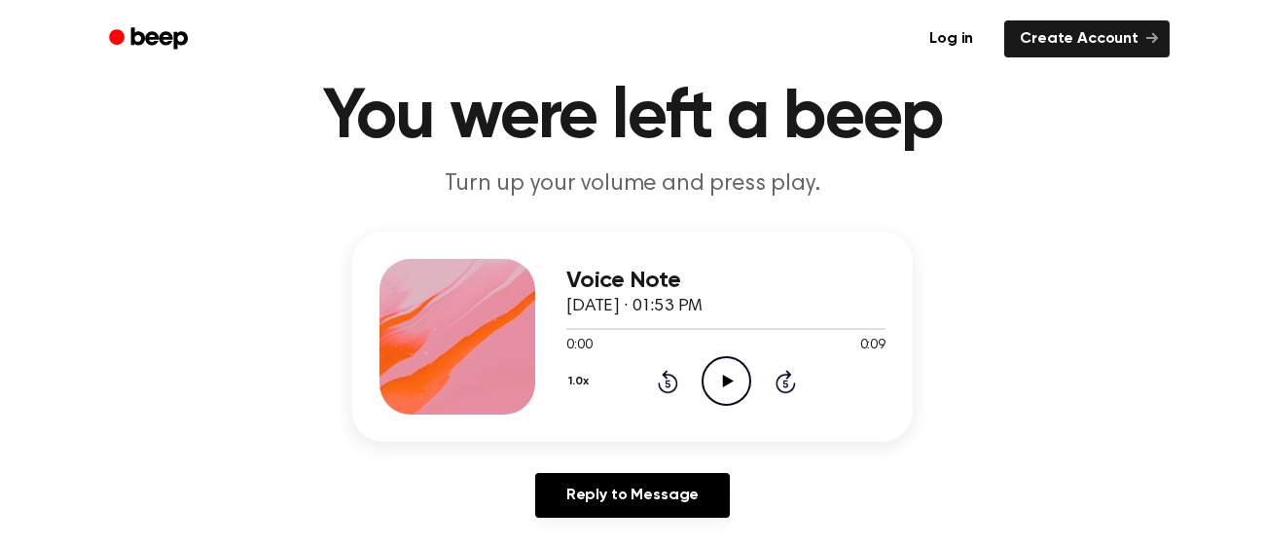
click at [721, 374] on icon "Play Audio" at bounding box center [727, 381] width 50 height 50
click at [671, 376] on icon at bounding box center [668, 381] width 20 height 23
click at [716, 371] on icon "Play Audio" at bounding box center [727, 381] width 50 height 50
click at [673, 385] on icon "Rewind 5 seconds" at bounding box center [667, 381] width 21 height 25
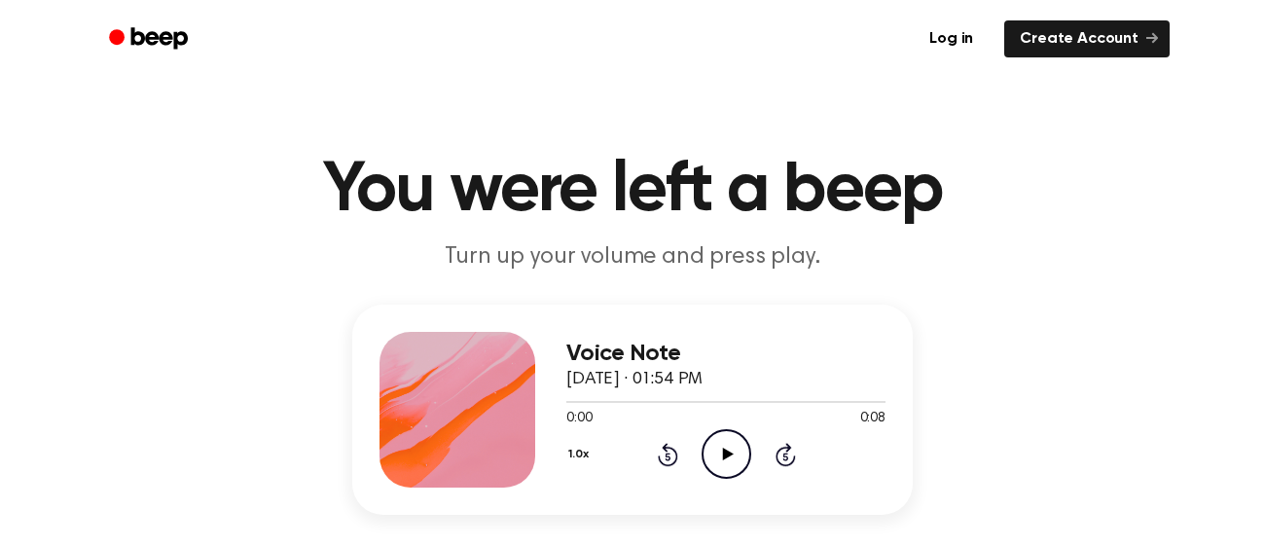
click at [712, 445] on icon "Play Audio" at bounding box center [727, 454] width 50 height 50
click at [720, 445] on icon "Play Audio" at bounding box center [727, 454] width 50 height 50
click at [666, 458] on icon "Rewind 5 seconds" at bounding box center [667, 454] width 21 height 25
click at [719, 442] on icon "Play Audio" at bounding box center [727, 454] width 50 height 50
click at [719, 442] on icon "Pause Audio" at bounding box center [727, 454] width 50 height 50
